Goal: Information Seeking & Learning: Learn about a topic

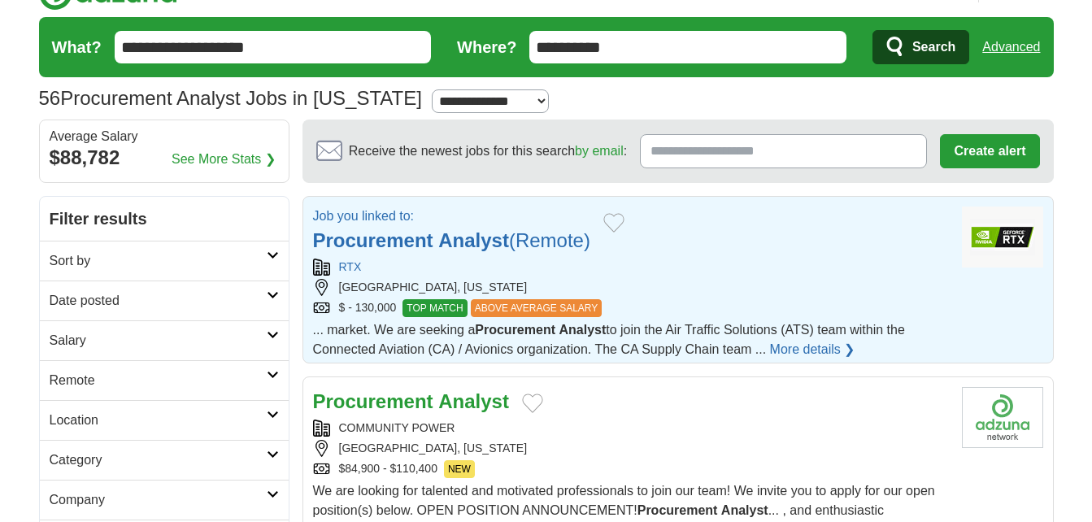
scroll to position [76, 0]
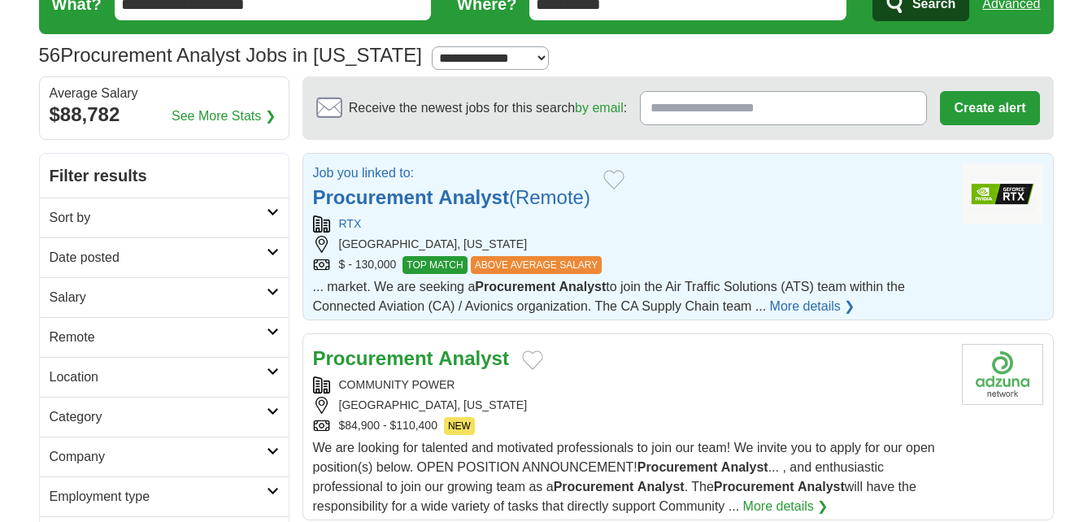
click at [786, 302] on link "More details ❯" at bounding box center [812, 307] width 85 height 20
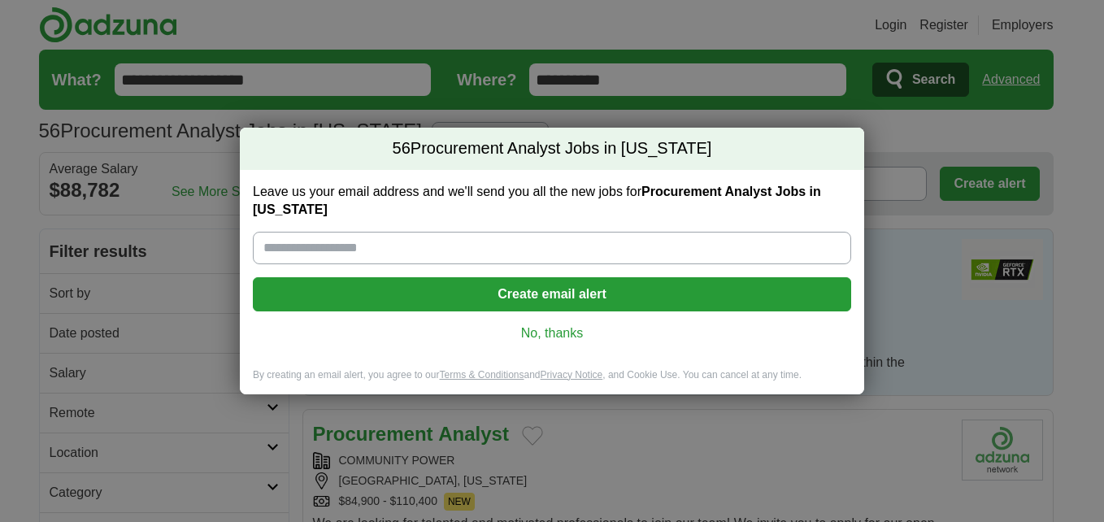
click at [551, 332] on link "No, thanks" at bounding box center [552, 333] width 572 height 18
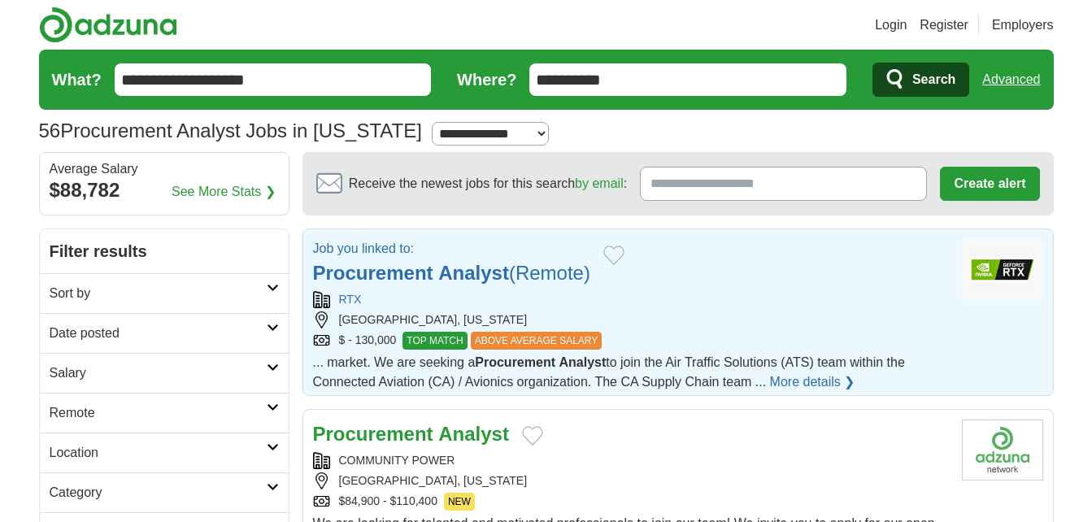
click at [409, 271] on strong "Procurement" at bounding box center [373, 273] width 120 height 22
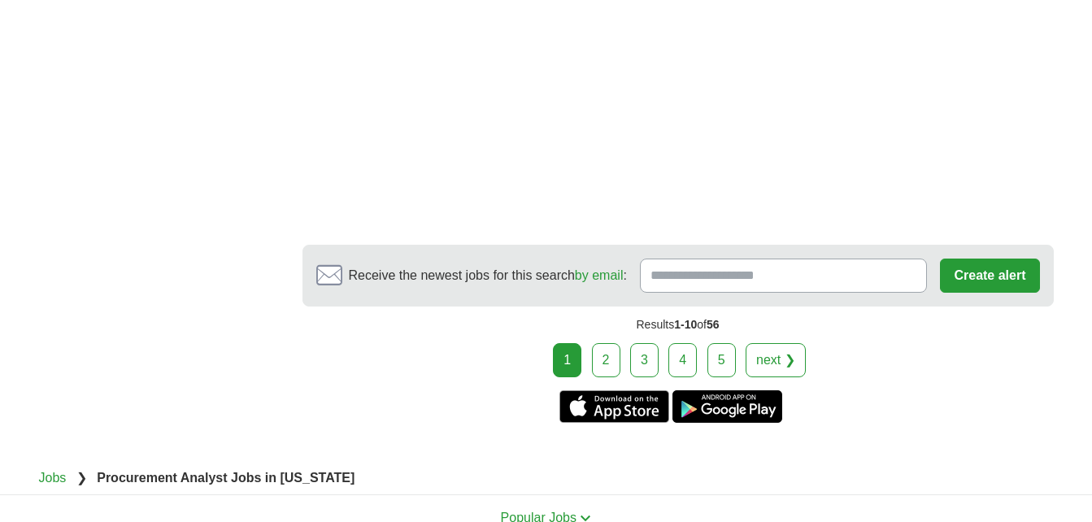
scroll to position [2903, 0]
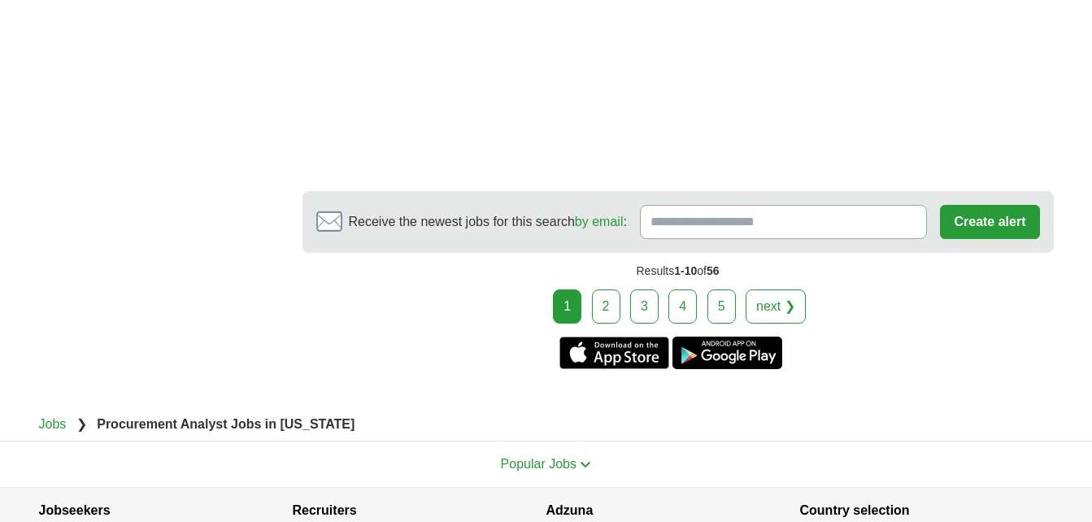
click at [609, 289] on link "2" at bounding box center [606, 306] width 28 height 34
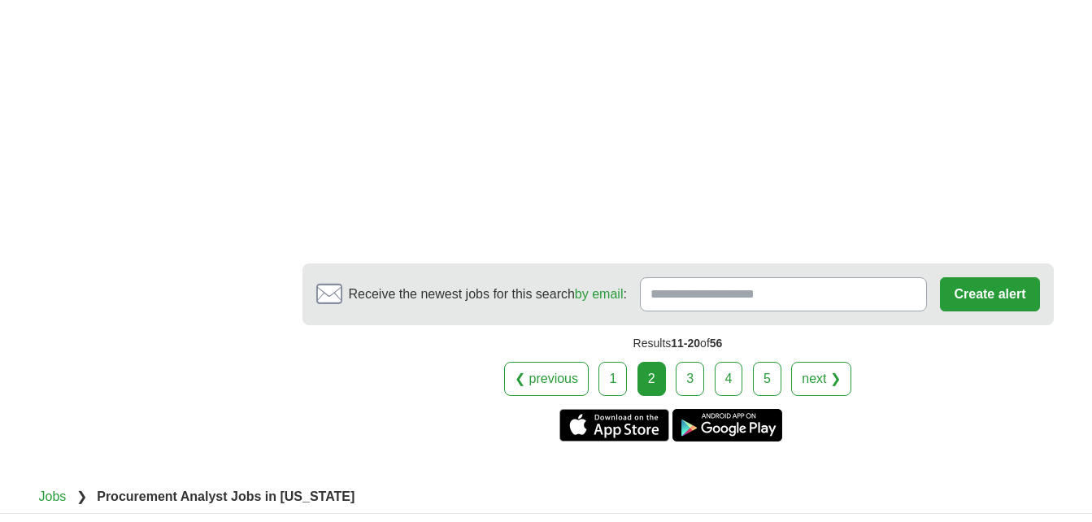
scroll to position [3043, 0]
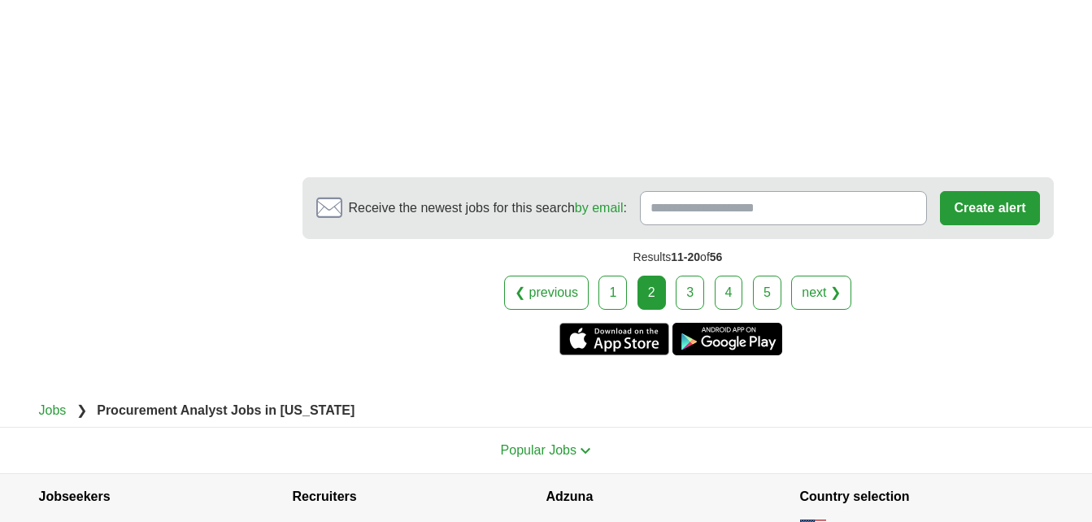
click at [680, 276] on link "3" at bounding box center [689, 293] width 28 height 34
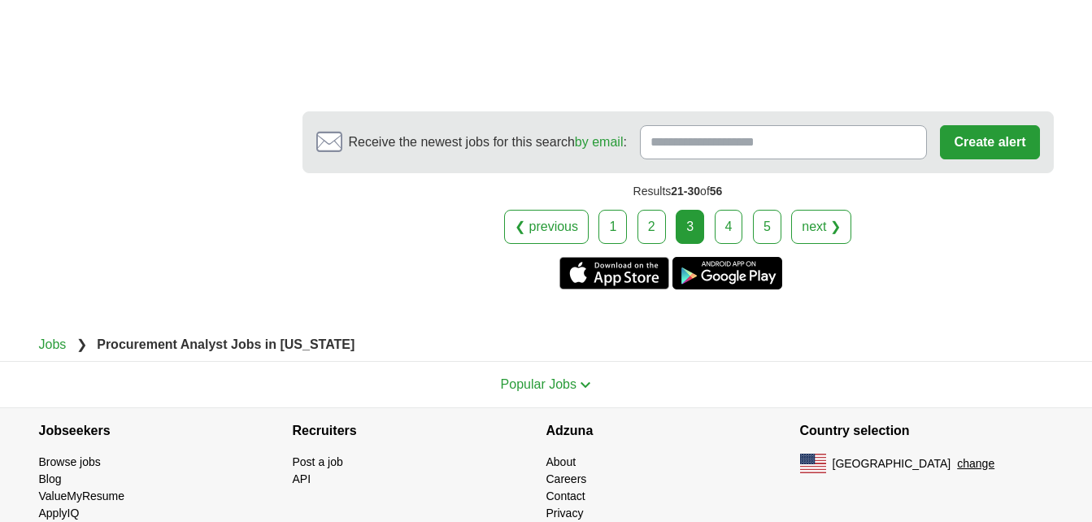
scroll to position [3250, 0]
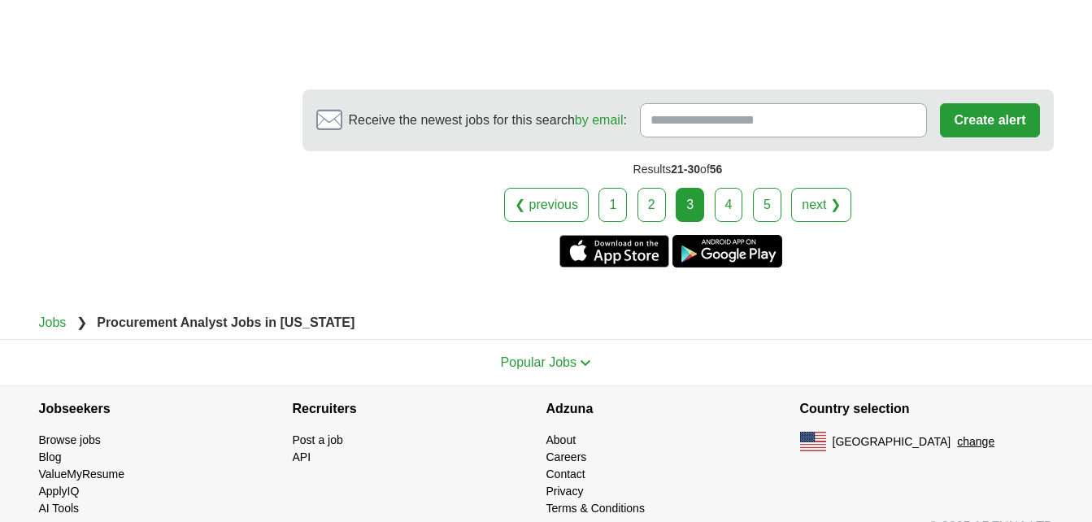
click at [728, 188] on link "4" at bounding box center [728, 205] width 28 height 34
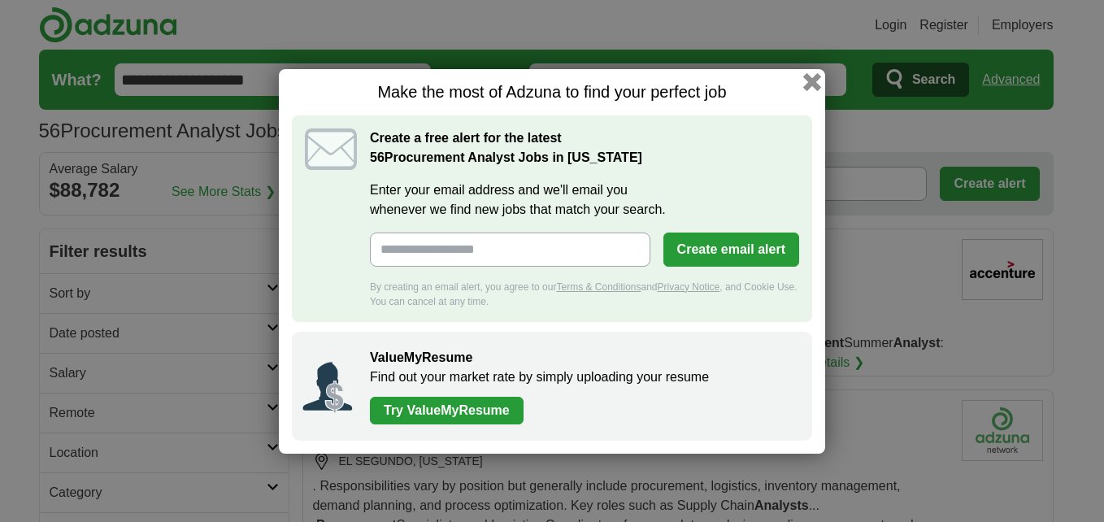
click at [808, 83] on button "button" at bounding box center [812, 81] width 18 height 18
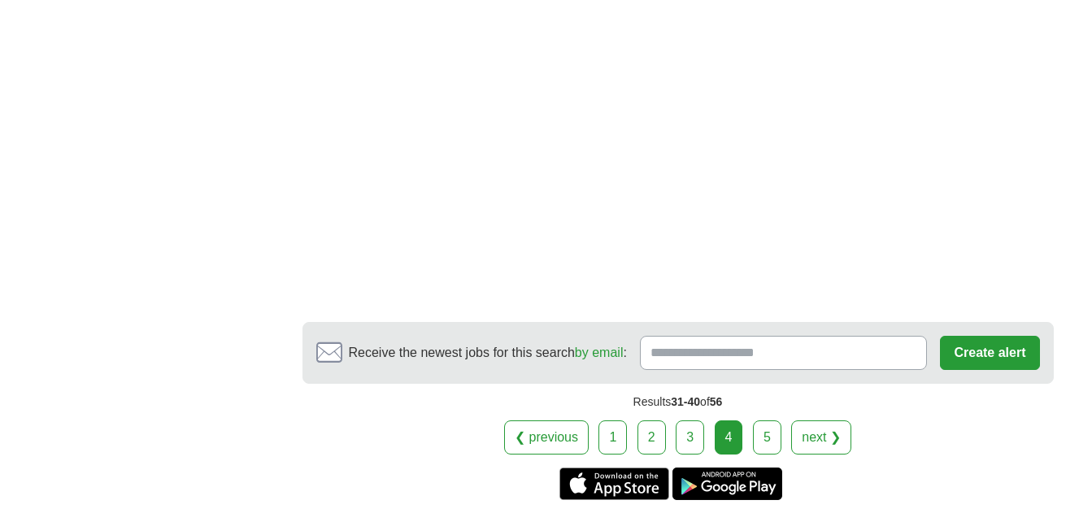
scroll to position [2676, 0]
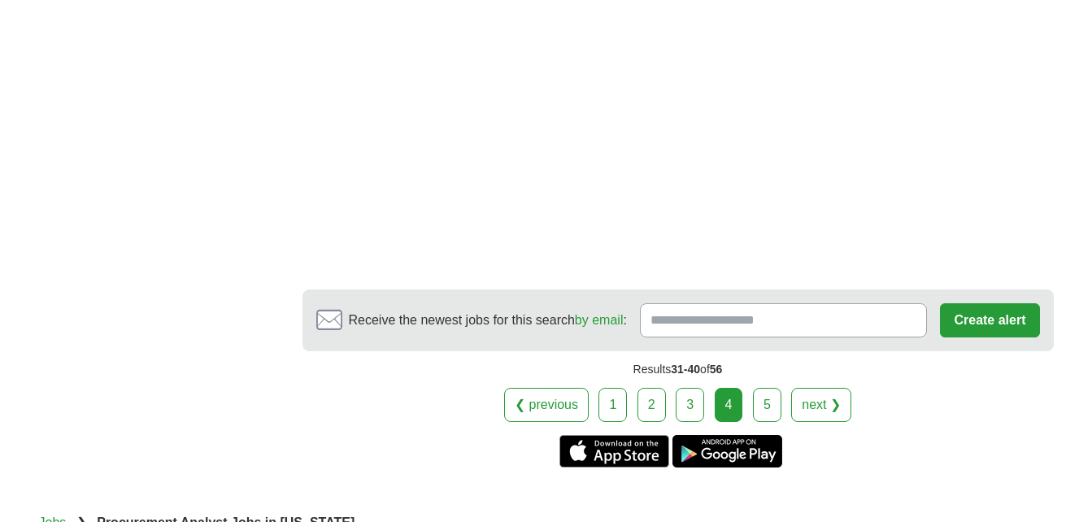
click at [767, 388] on link "5" at bounding box center [767, 405] width 28 height 34
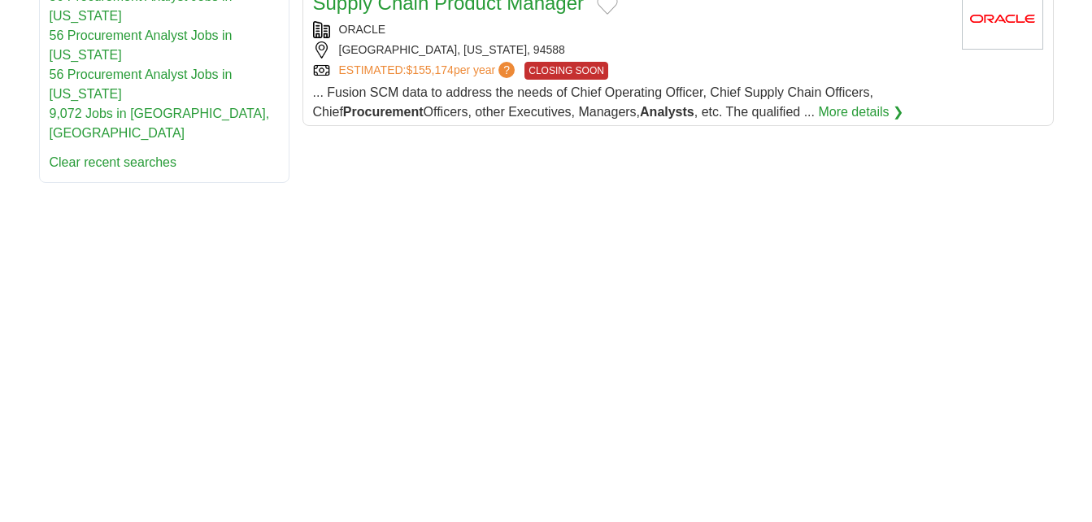
scroll to position [1019, 0]
